Goal: Task Accomplishment & Management: Manage account settings

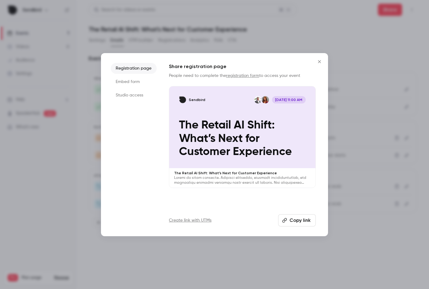
click at [205, 112] on div "Sendbird [DATE] 11:00 AM The Retail AI Shift: What’s Next for Customer Experien…" at bounding box center [242, 128] width 146 height 82
click at [318, 61] on icon "Close" at bounding box center [318, 61] width 7 height 5
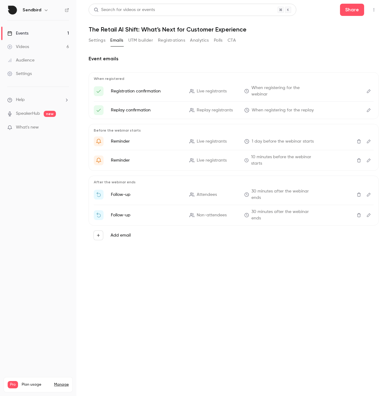
click at [97, 40] on button "Settings" at bounding box center [97, 40] width 17 height 10
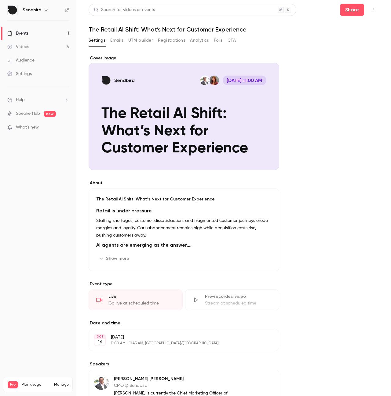
click at [160, 204] on div "The Retail AI Shift: What’s Next for Customer Experience Retail is under pressu…" at bounding box center [184, 229] width 191 height 83
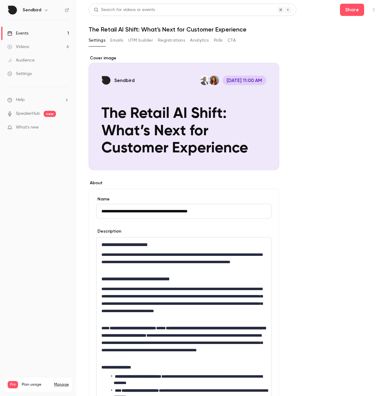
click at [214, 87] on div "Cover image" at bounding box center [184, 112] width 191 height 115
click at [0, 0] on input "Sendbird [DATE] 11:00 AM The Retail AI Shift: What’s Next for Customer Experien…" at bounding box center [0, 0] width 0 height 0
click at [353, 7] on button "Share" at bounding box center [352, 10] width 24 height 12
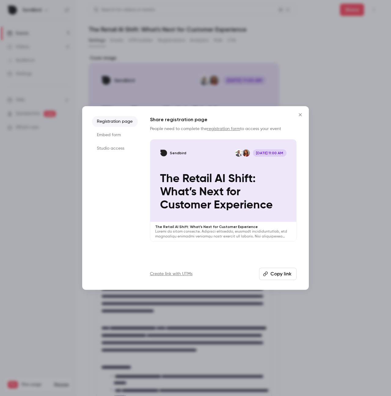
click at [272, 265] on div "Share registration page People need to complete the registration form to access…" at bounding box center [223, 198] width 147 height 164
click at [239, 215] on div "Sendbird [DATE] 11:00 AM The Retail AI Shift: What’s Next for Customer Experien…" at bounding box center [223, 180] width 146 height 82
click at [238, 195] on p "The Retail AI Shift: What’s Next for Customer Experience" at bounding box center [223, 192] width 127 height 40
click at [303, 116] on icon "Close" at bounding box center [300, 114] width 7 height 5
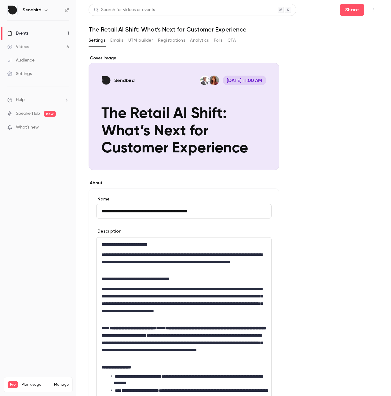
click at [39, 50] on link "Videos 6" at bounding box center [38, 46] width 76 height 13
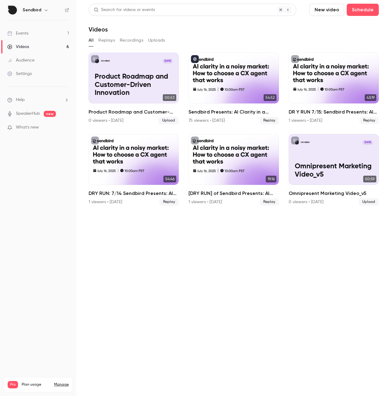
click at [43, 30] on link "Events 1" at bounding box center [38, 33] width 76 height 13
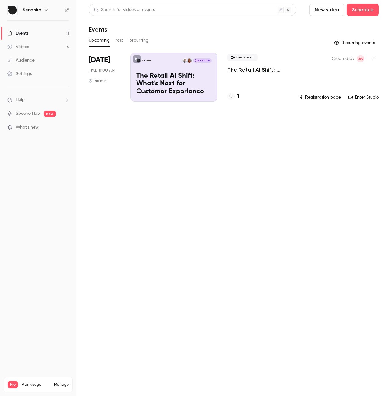
click at [184, 85] on p "The Retail AI Shift: What’s Next for Customer Experience" at bounding box center [173, 84] width 75 height 24
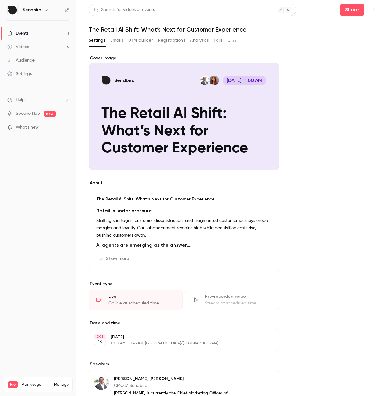
click at [115, 41] on button "Emails" at bounding box center [116, 40] width 13 height 10
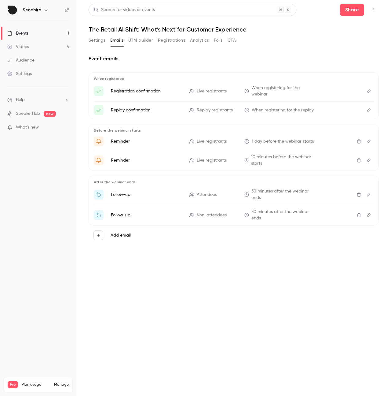
click at [134, 39] on button "UTM builder" at bounding box center [140, 40] width 25 height 10
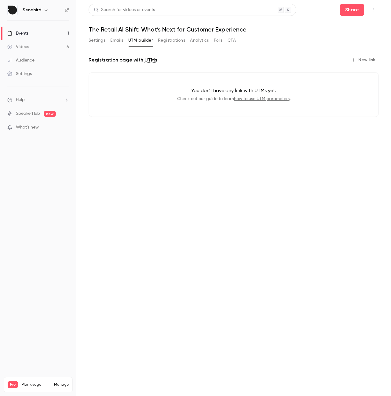
click at [164, 38] on button "Registrations" at bounding box center [171, 40] width 27 height 10
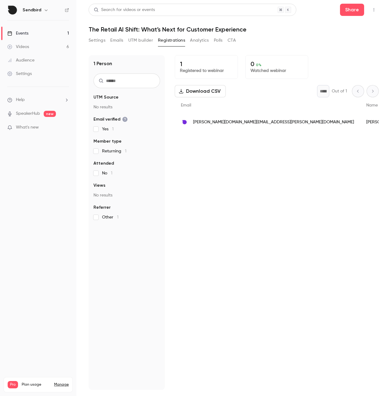
click at [112, 41] on button "Emails" at bounding box center [116, 40] width 13 height 10
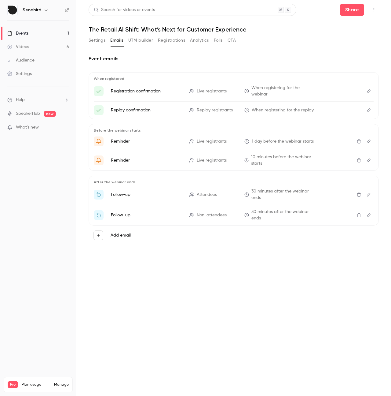
click at [92, 42] on button "Settings" at bounding box center [97, 40] width 17 height 10
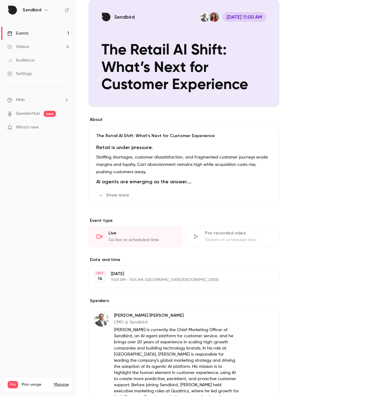
scroll to position [123, 0]
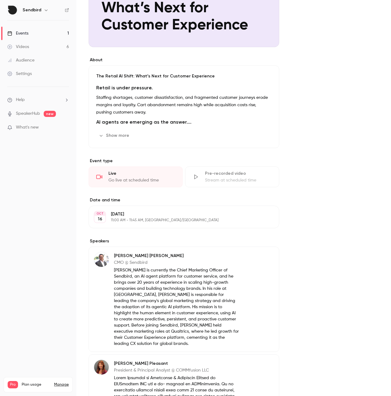
click at [150, 222] on p "11:00 AM - 11:45 AM, [GEOGRAPHIC_DATA]/[GEOGRAPHIC_DATA]" at bounding box center [179, 220] width 136 height 5
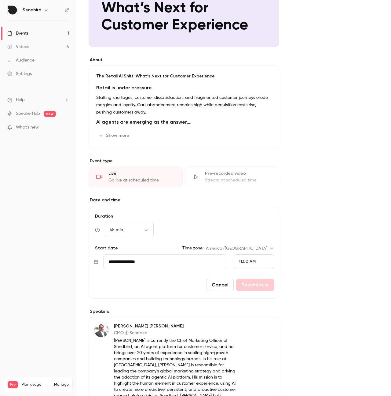
click at [304, 168] on div "About The Retail AI Shift: What’s Next for Customer Experience Retail is under …" at bounding box center [234, 286] width 290 height 708
click at [230, 279] on button "Cancel" at bounding box center [220, 284] width 27 height 12
